Goal: Navigation & Orientation: Find specific page/section

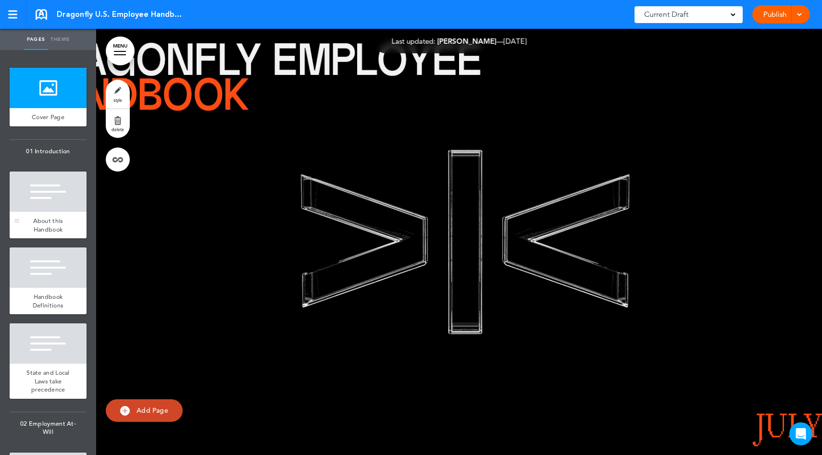
click at [58, 187] on div at bounding box center [48, 192] width 77 height 40
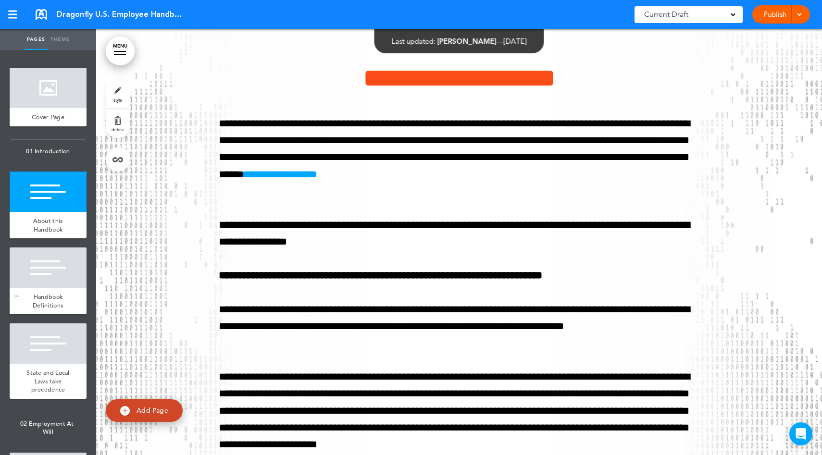
click at [67, 271] on div at bounding box center [48, 267] width 77 height 40
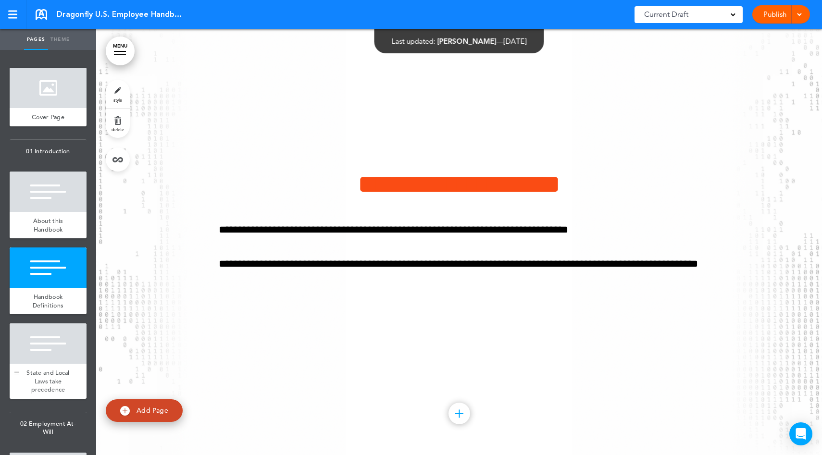
click at [59, 349] on div at bounding box center [48, 343] width 77 height 40
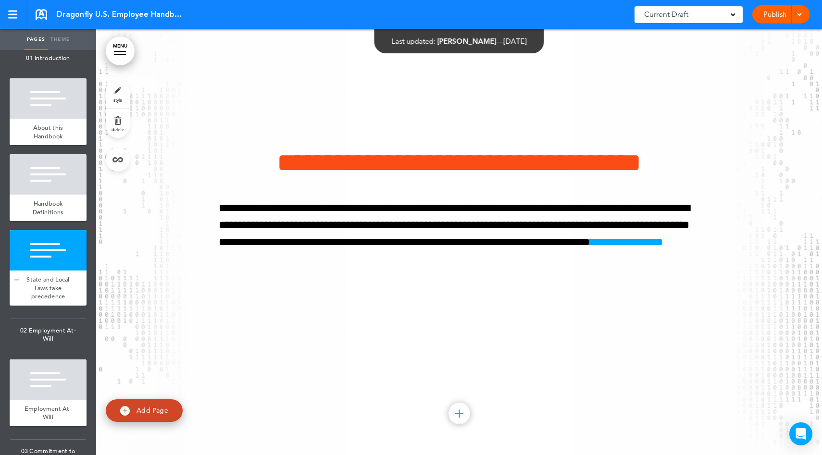
scroll to position [108, 0]
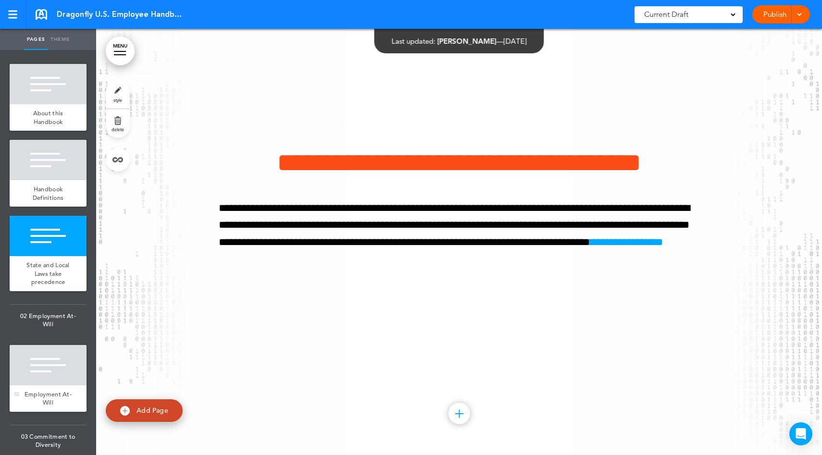
click at [60, 366] on div at bounding box center [48, 365] width 77 height 40
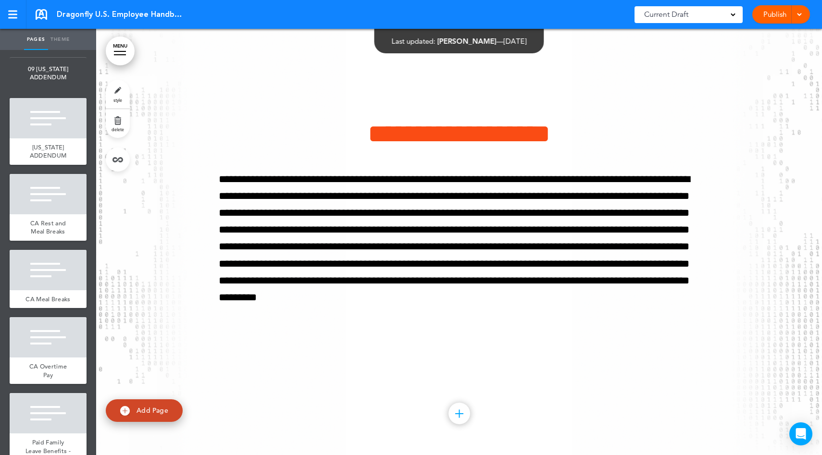
scroll to position [5713, 0]
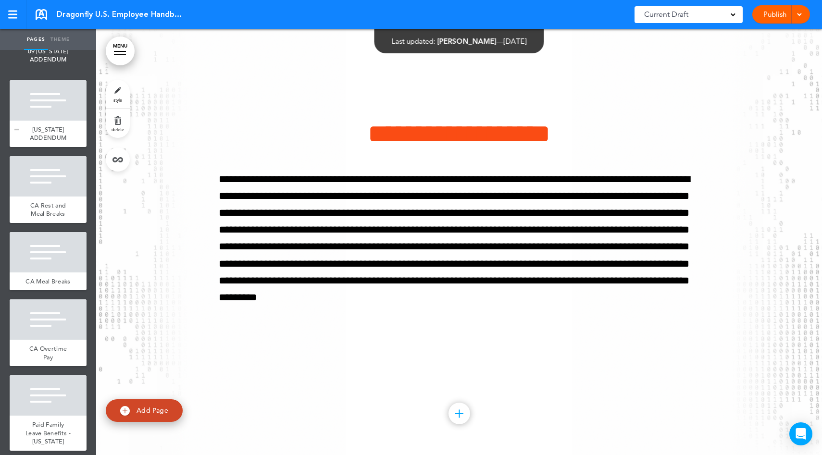
click at [37, 147] on div "[US_STATE] ADDENDUM" at bounding box center [48, 134] width 77 height 26
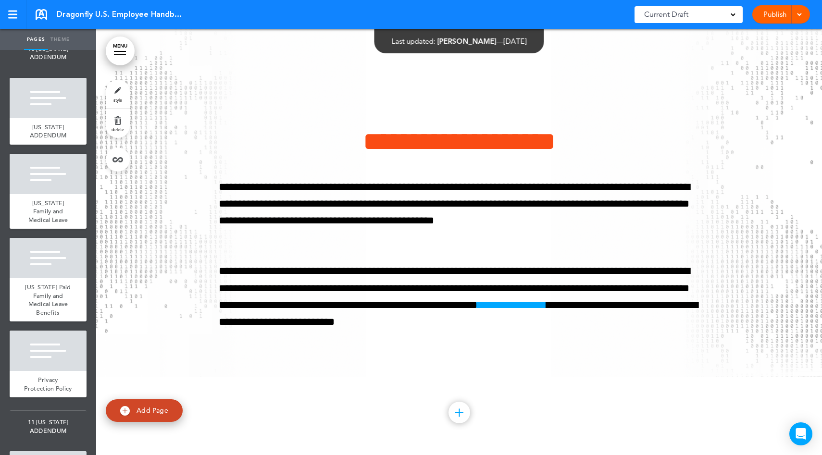
scroll to position [6327, 0]
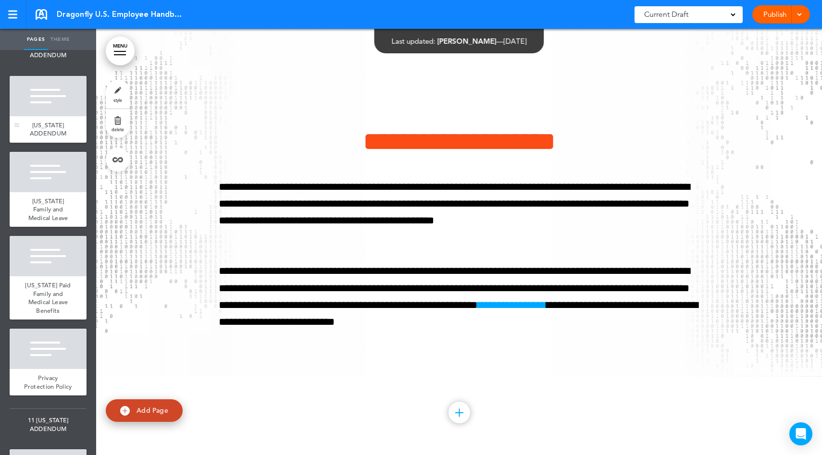
click at [49, 116] on div at bounding box center [48, 96] width 77 height 40
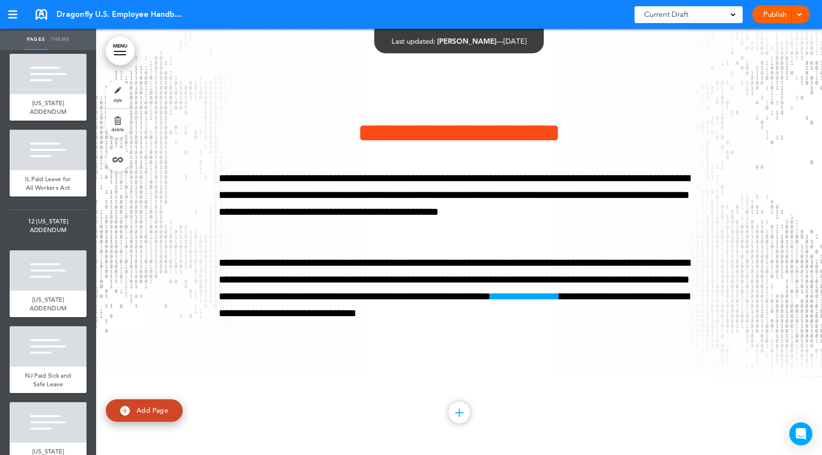
scroll to position [6723, 0]
click at [47, 93] on div at bounding box center [48, 73] width 77 height 40
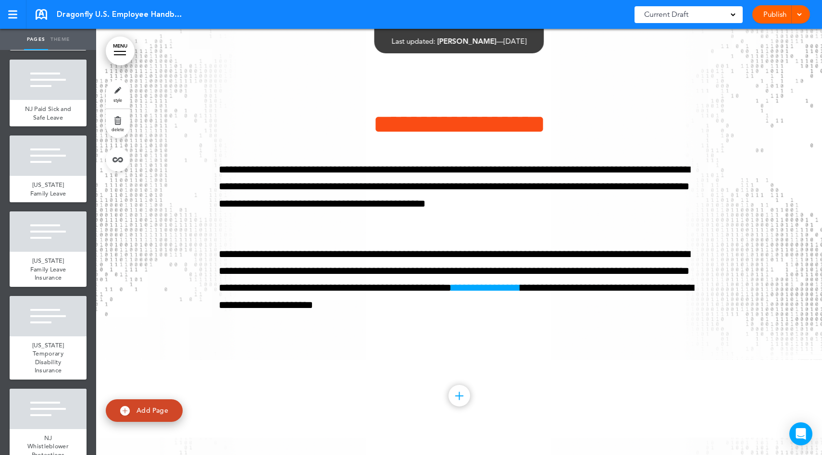
scroll to position [7016, 0]
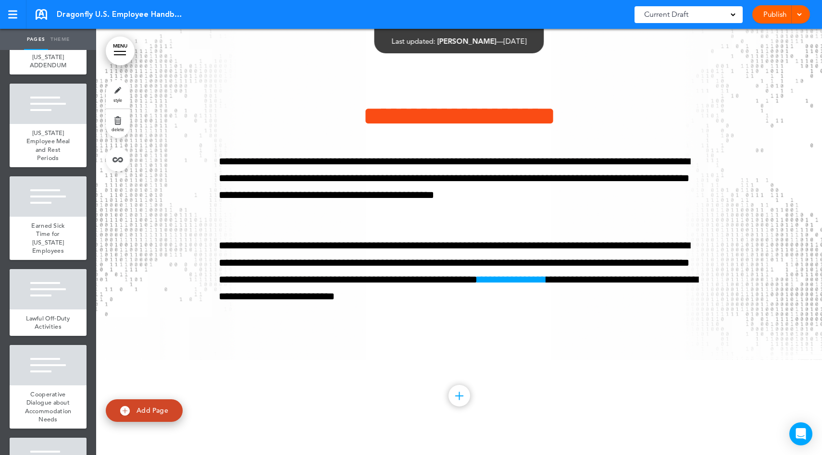
scroll to position [7534, 0]
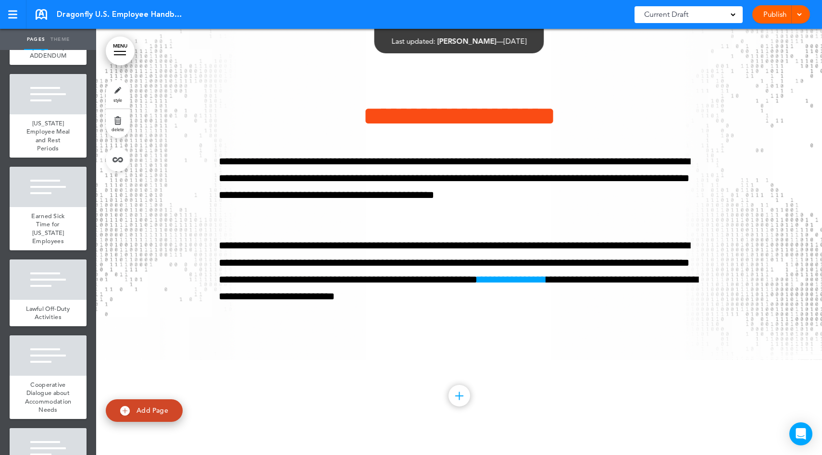
click at [45, 38] on div at bounding box center [48, 18] width 77 height 40
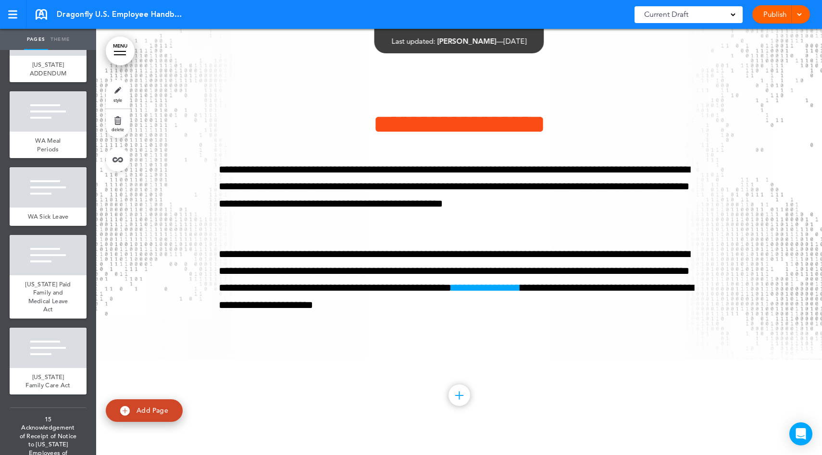
scroll to position [8369, 0]
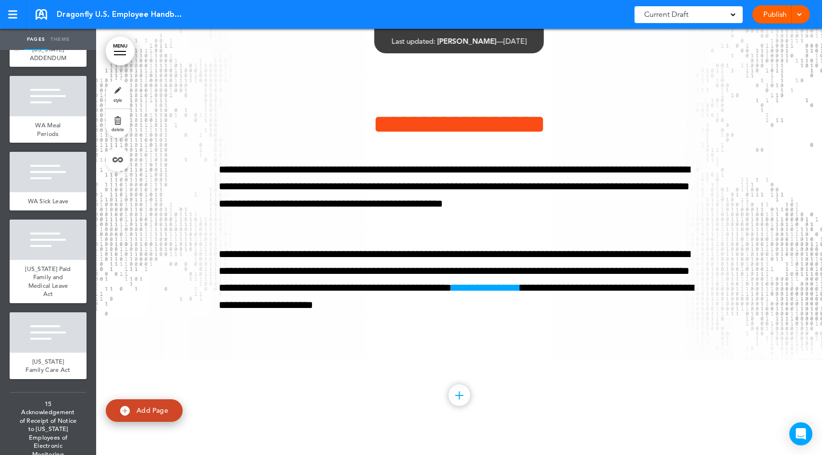
click at [42, 40] on div at bounding box center [48, 20] width 77 height 40
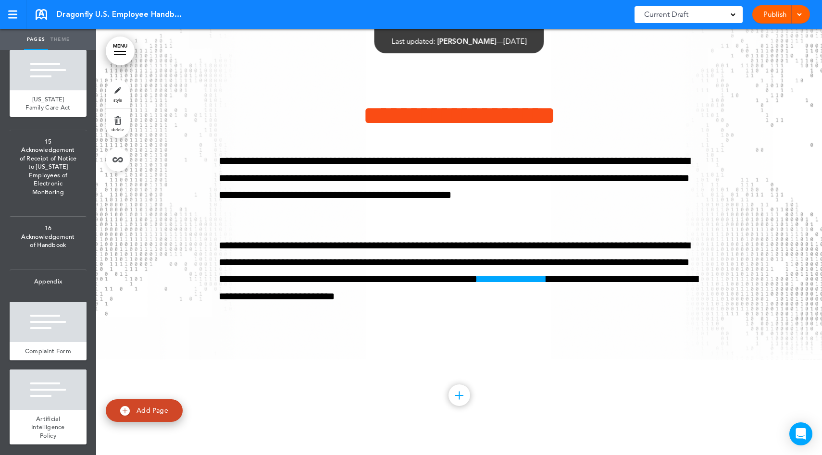
scroll to position [8985, 0]
click at [37, 174] on span "15 Acknowledgement of Receipt of Notice to [US_STATE] Employees of Electronic M…" at bounding box center [48, 167] width 77 height 74
click at [46, 230] on span "16 Acknowledgement of Handbook" at bounding box center [48, 237] width 77 height 40
click at [50, 302] on div at bounding box center [48, 322] width 77 height 40
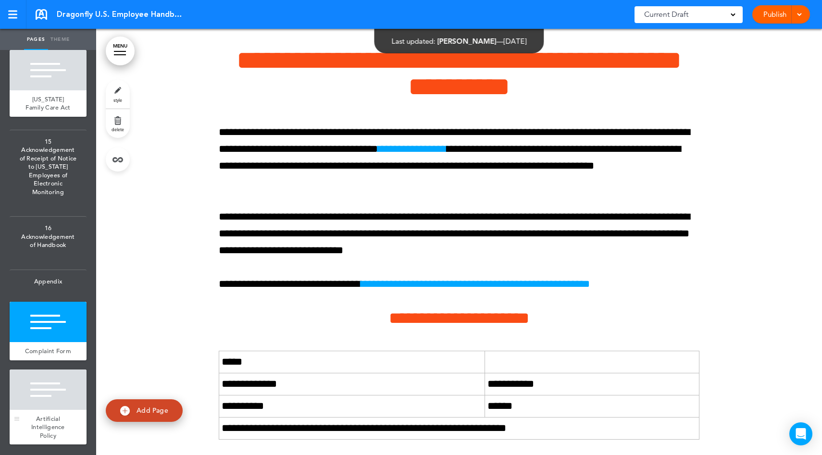
click at [48, 383] on div at bounding box center [48, 390] width 77 height 40
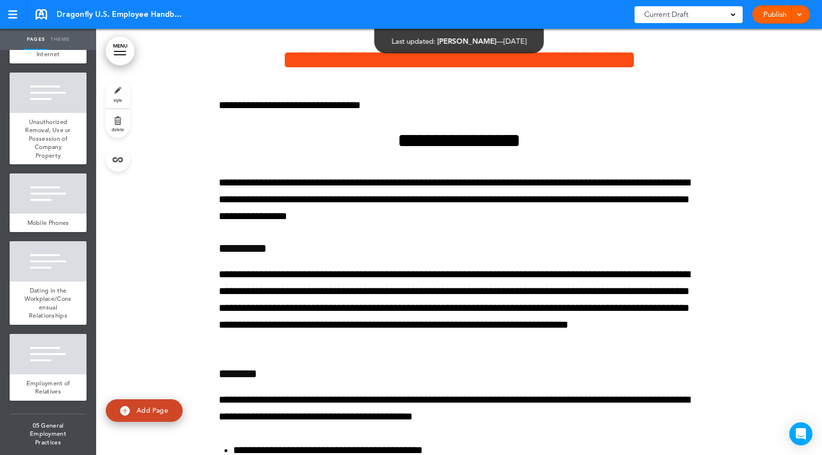
scroll to position [1810, 0]
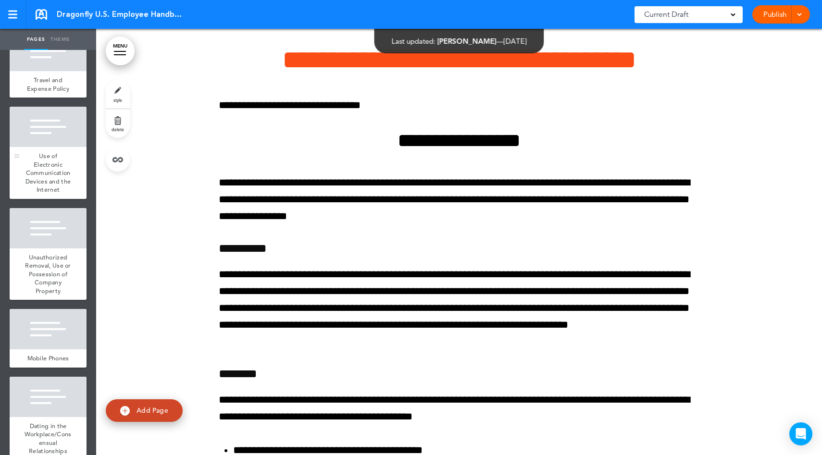
click at [44, 147] on div at bounding box center [48, 127] width 77 height 40
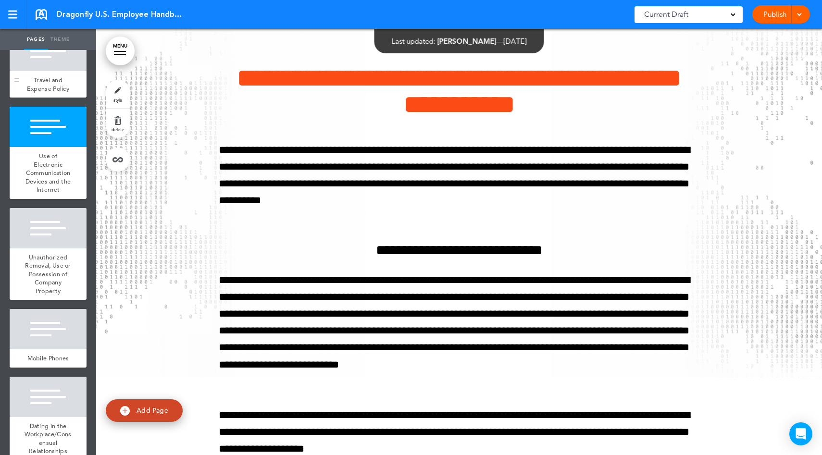
click at [50, 71] on div at bounding box center [48, 51] width 77 height 40
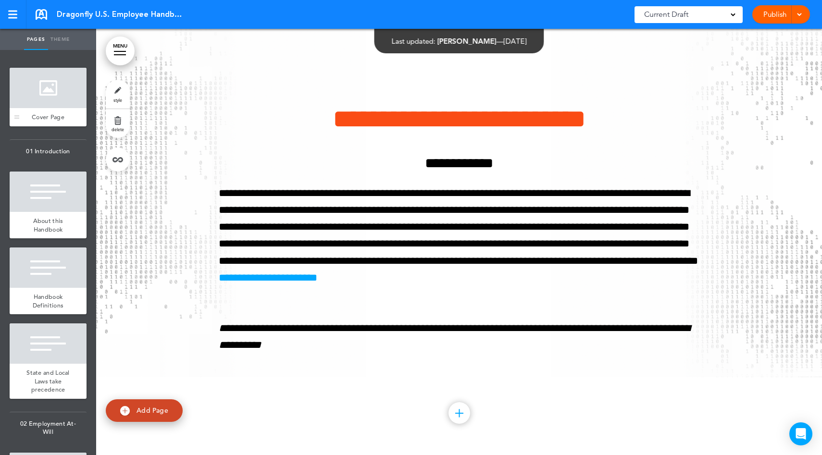
click at [43, 92] on div at bounding box center [48, 88] width 77 height 40
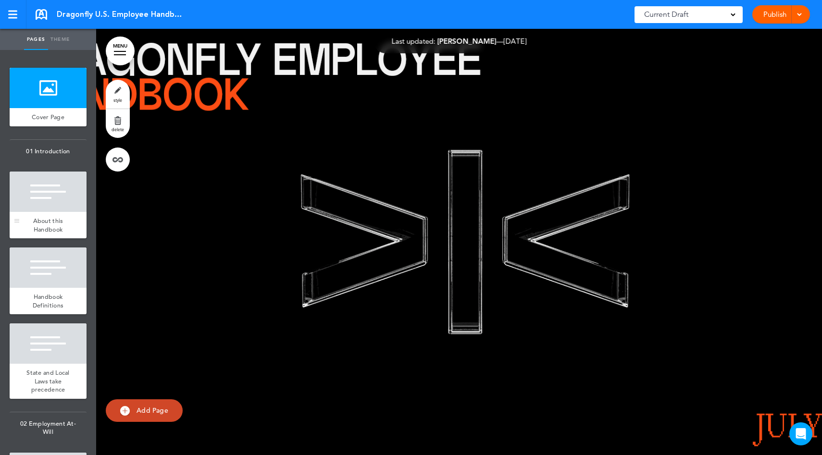
click at [52, 192] on div at bounding box center [48, 192] width 77 height 40
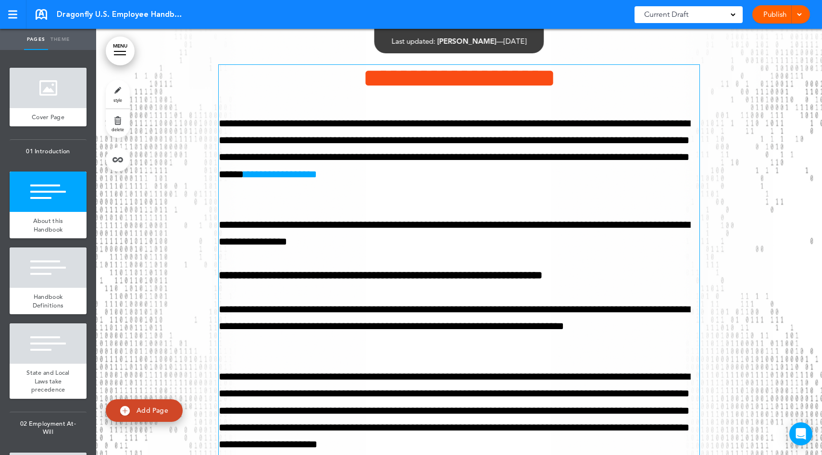
scroll to position [427, 0]
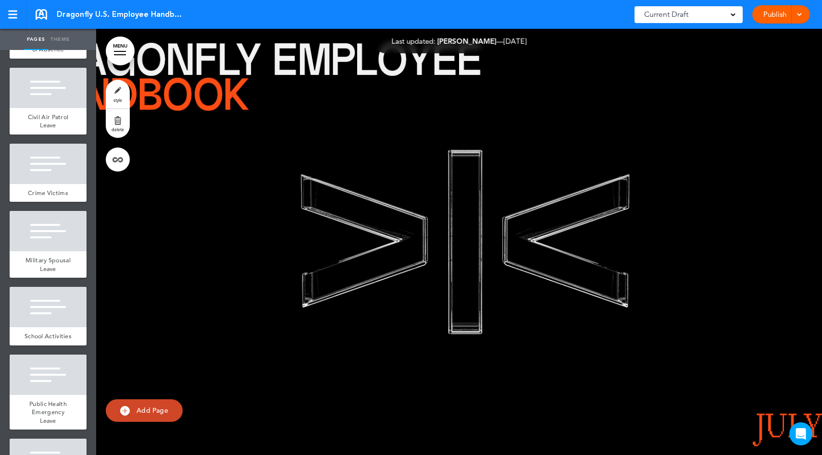
scroll to position [4905, 0]
